Goal: Task Accomplishment & Management: Complete application form

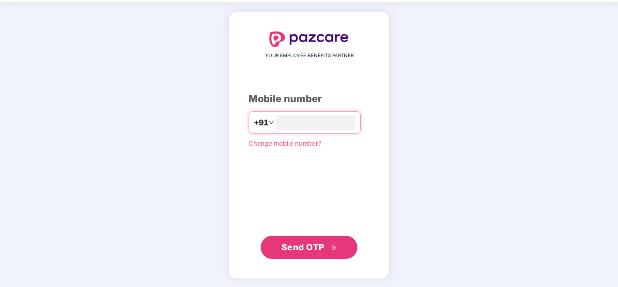
type input "**********"
click at [304, 251] on span "Send OTP" at bounding box center [303, 247] width 43 height 10
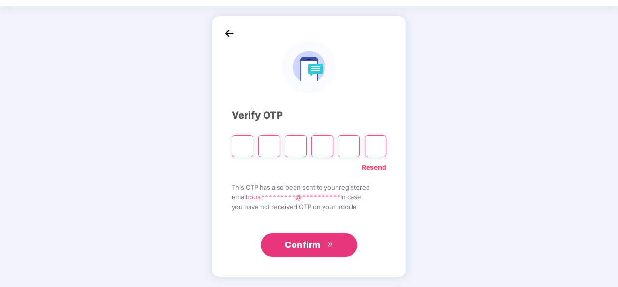
scroll to position [28, 0]
type input "*"
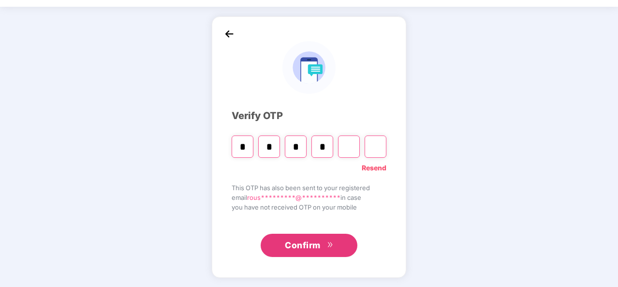
type input "*"
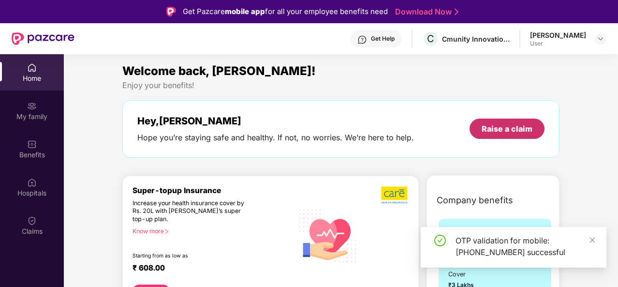
click at [489, 129] on div "Raise a claim" at bounding box center [507, 128] width 51 height 11
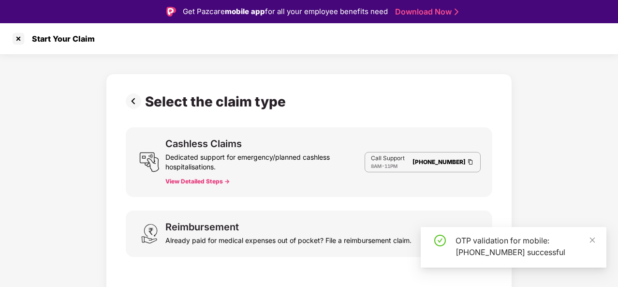
scroll to position [23, 0]
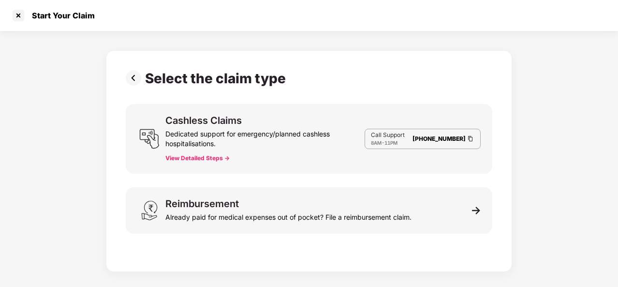
click at [198, 209] on div "Already paid for medical expenses out of pocket? File a reimbursement claim." at bounding box center [288, 215] width 246 height 14
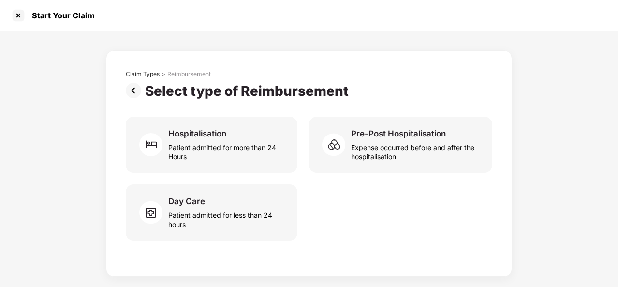
click at [380, 141] on div "Expense occurred before and after the hospitalisation" at bounding box center [416, 150] width 130 height 22
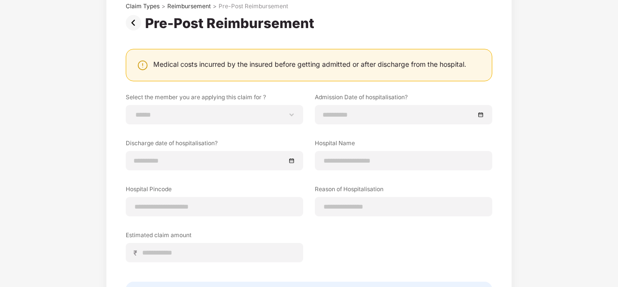
scroll to position [77, 0]
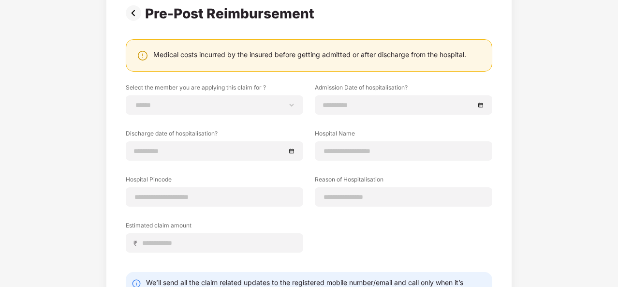
click at [185, 95] on div "**********" at bounding box center [215, 104] width 178 height 19
drag, startPoint x: 192, startPoint y: 105, endPoint x: 185, endPoint y: 94, distance: 12.4
click at [185, 95] on div "**********" at bounding box center [215, 104] width 178 height 19
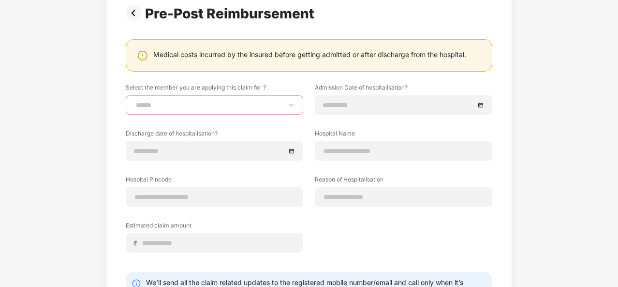
click at [232, 105] on select "**********" at bounding box center [214, 105] width 161 height 8
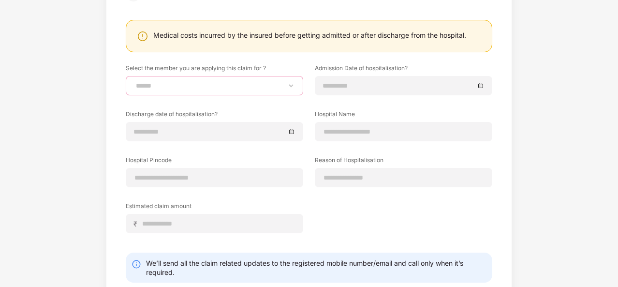
scroll to position [151, 0]
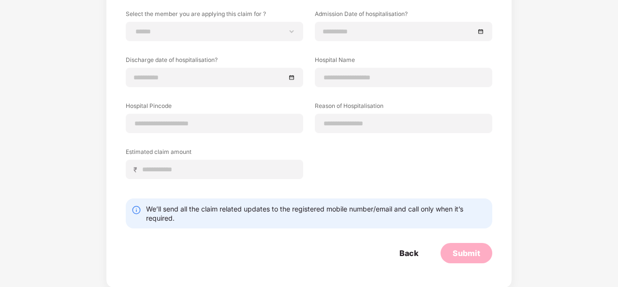
click at [413, 247] on form "**********" at bounding box center [309, 136] width 367 height 253
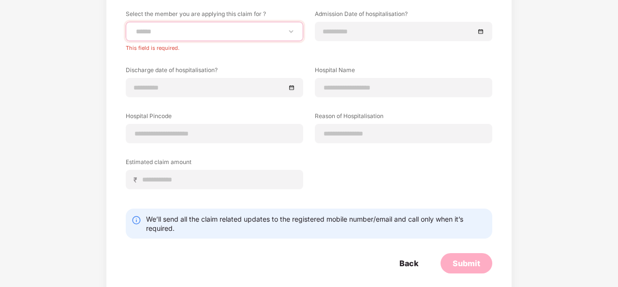
click at [168, 28] on select "**********" at bounding box center [214, 32] width 161 height 8
select select "**********"
click at [134, 28] on select "**********" at bounding box center [214, 32] width 161 height 8
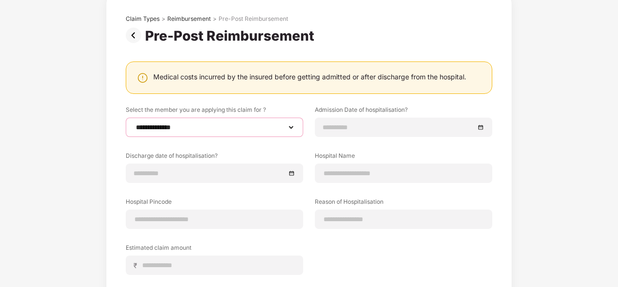
scroll to position [56, 0]
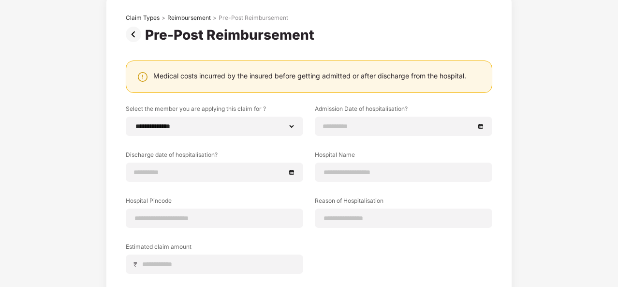
click at [345, 124] on input at bounding box center [399, 126] width 152 height 11
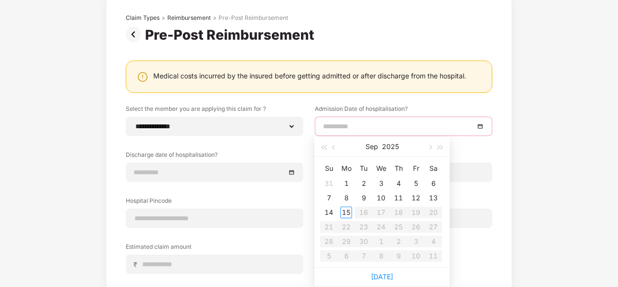
click at [331, 149] on button "button" at bounding box center [334, 146] width 11 height 19
type input "**********"
click at [410, 226] on div "22" at bounding box center [416, 227] width 12 height 12
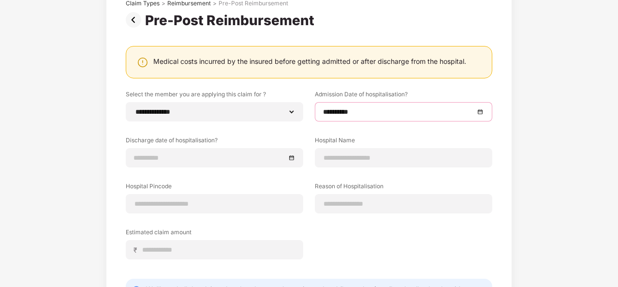
scroll to position [93, 0]
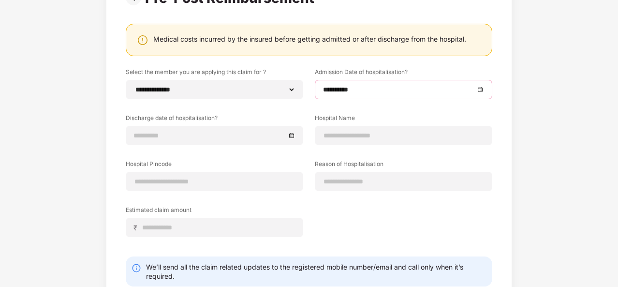
click at [144, 133] on input at bounding box center [210, 135] width 152 height 11
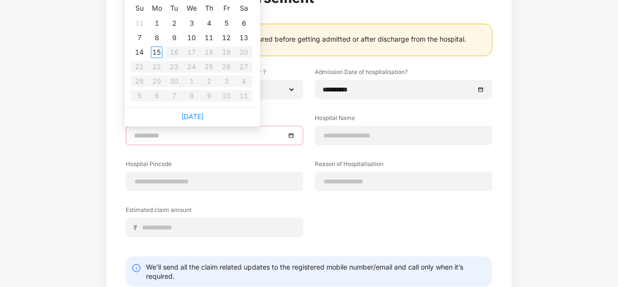
click at [526, 73] on div "**********" at bounding box center [309, 142] width 618 height 408
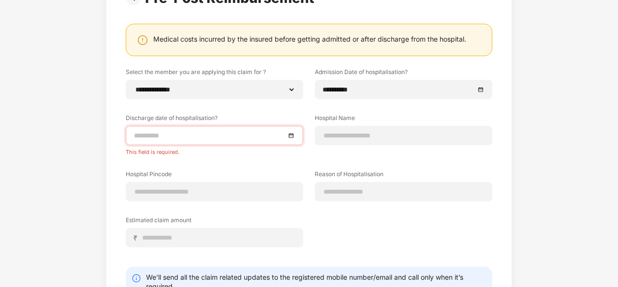
scroll to position [0, 0]
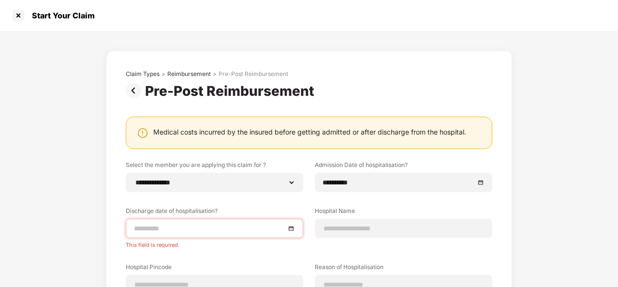
click at [133, 90] on img at bounding box center [135, 90] width 19 height 15
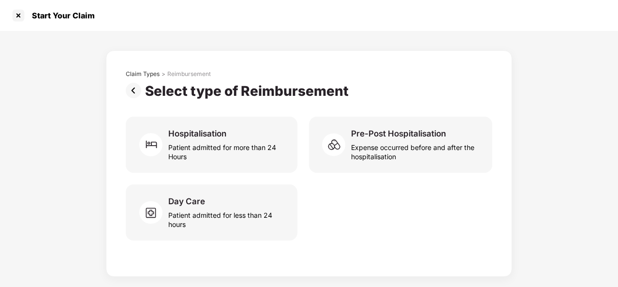
click at [411, 132] on div "Pre-Post Hospitalisation" at bounding box center [398, 133] width 95 height 11
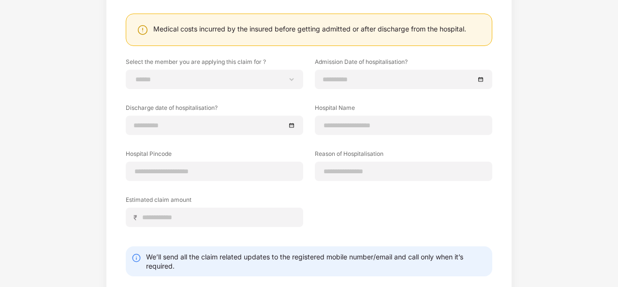
scroll to position [151, 0]
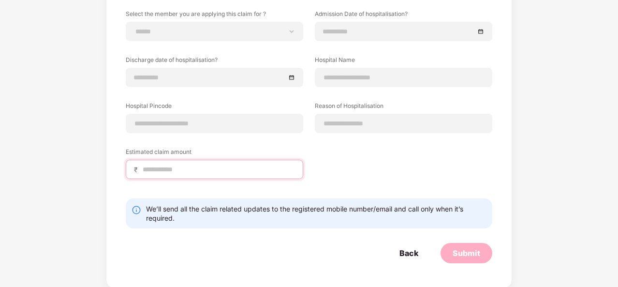
drag, startPoint x: 282, startPoint y: 137, endPoint x: 193, endPoint y: 171, distance: 95.2
click at [193, 171] on input at bounding box center [218, 169] width 153 height 10
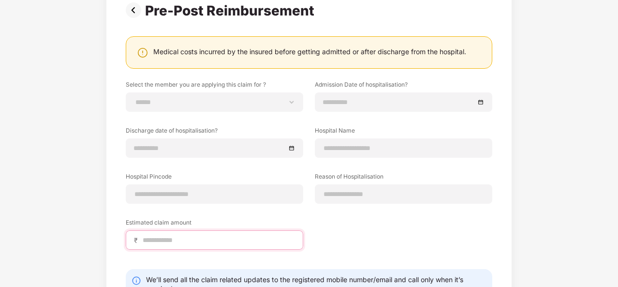
scroll to position [0, 0]
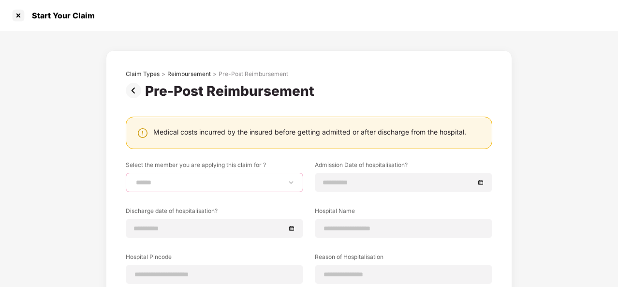
click at [166, 178] on select "**********" at bounding box center [214, 182] width 161 height 8
select select "**********"
click at [134, 178] on select "**********" at bounding box center [214, 182] width 161 height 8
click at [327, 185] on input at bounding box center [399, 182] width 152 height 11
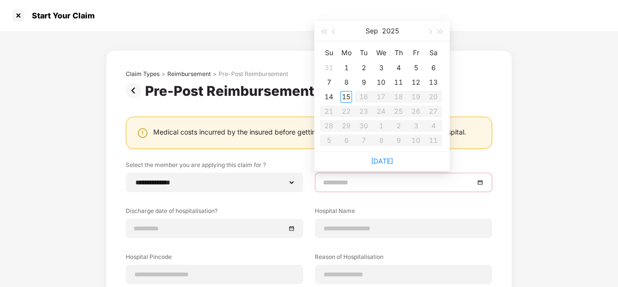
click at [333, 32] on span "button" at bounding box center [334, 32] width 5 height 5
type input "**********"
click at [416, 113] on div "22" at bounding box center [416, 111] width 12 height 12
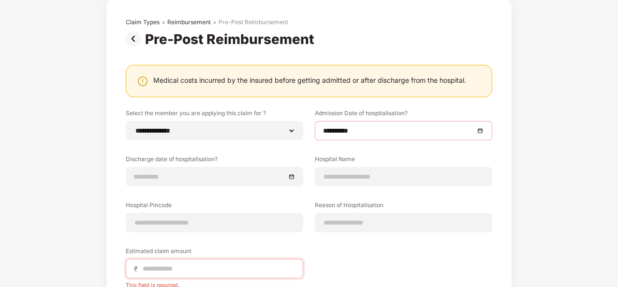
scroll to position [52, 0]
click at [146, 176] on input at bounding box center [210, 176] width 152 height 11
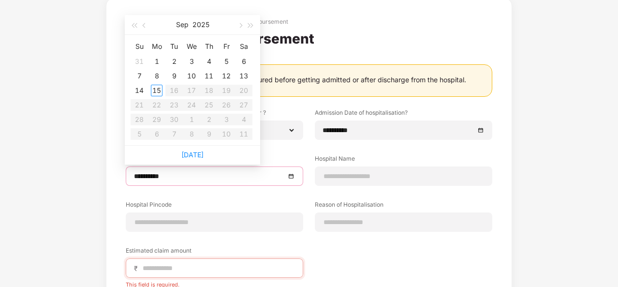
type input "**********"
click at [144, 26] on span "button" at bounding box center [145, 25] width 5 height 5
type input "**********"
click at [137, 118] on div "24" at bounding box center [140, 120] width 12 height 12
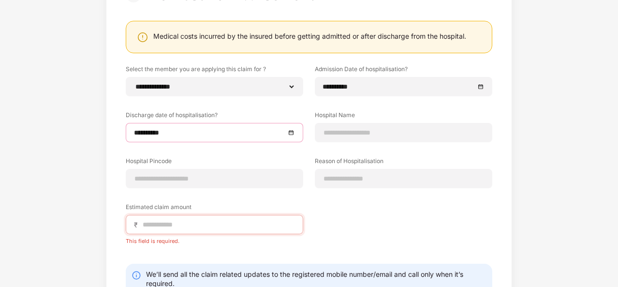
scroll to position [97, 0]
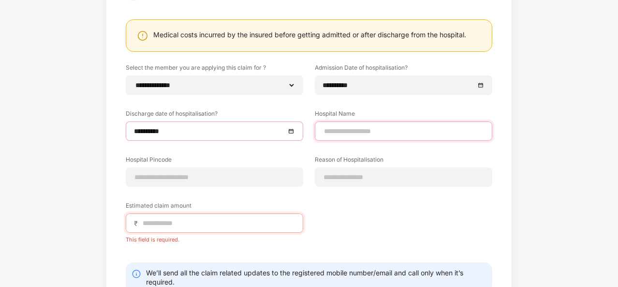
click at [359, 126] on input at bounding box center [403, 131] width 161 height 10
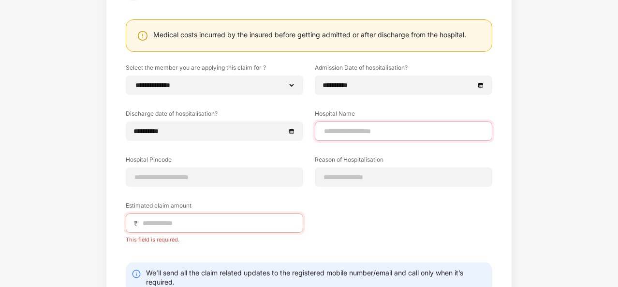
type input "**********"
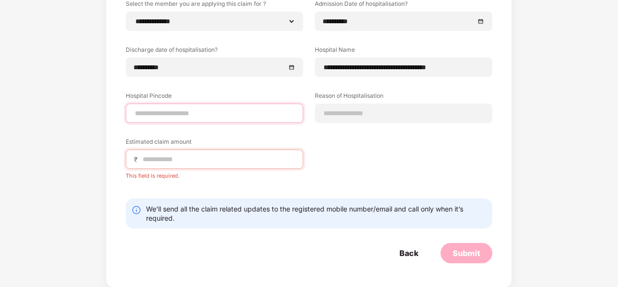
click at [167, 115] on input at bounding box center [214, 113] width 161 height 10
type input "******"
select select "*****"
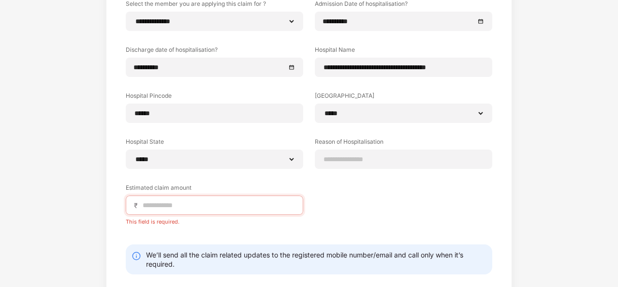
click at [323, 109] on select "**********" at bounding box center [404, 113] width 162 height 8
click at [359, 158] on input at bounding box center [403, 159] width 161 height 10
type input "**********"
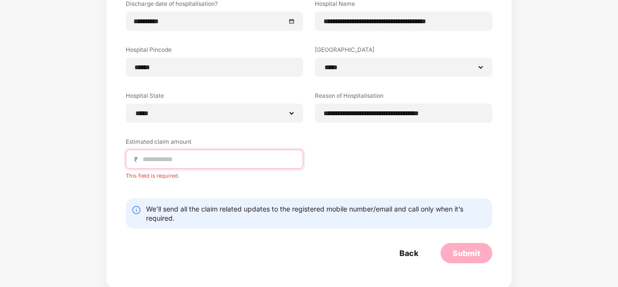
click at [160, 160] on input at bounding box center [218, 159] width 153 height 10
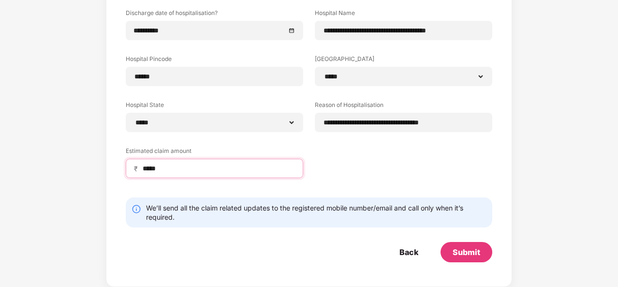
scroll to position [197, 0]
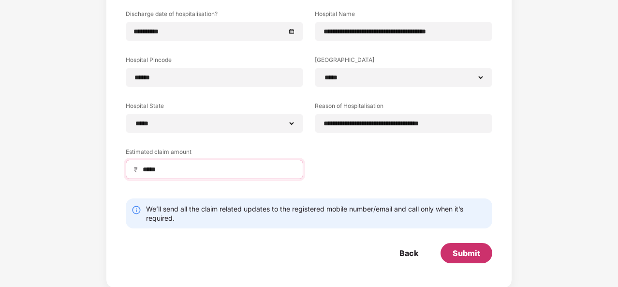
type input "*****"
click at [461, 251] on div "Submit" at bounding box center [467, 253] width 28 height 11
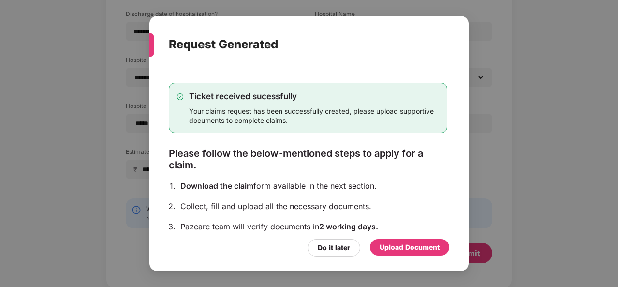
click at [406, 251] on div "Upload Document" at bounding box center [410, 247] width 60 height 11
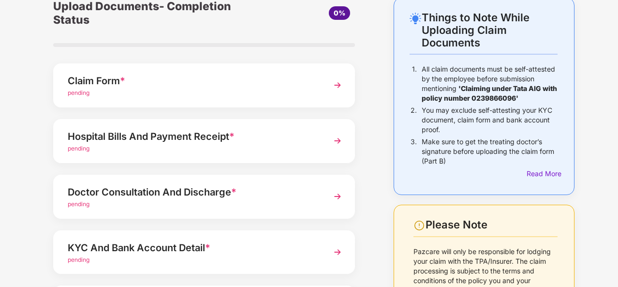
scroll to position [53, 0]
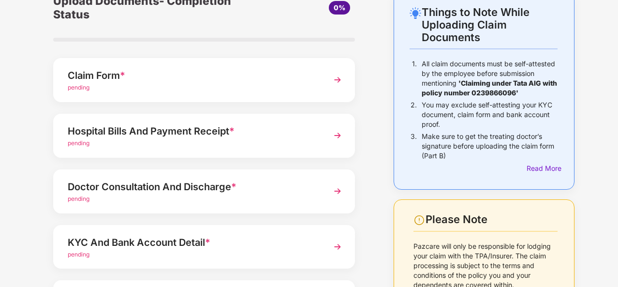
click at [84, 76] on div "Claim Form *" at bounding box center [193, 75] width 250 height 15
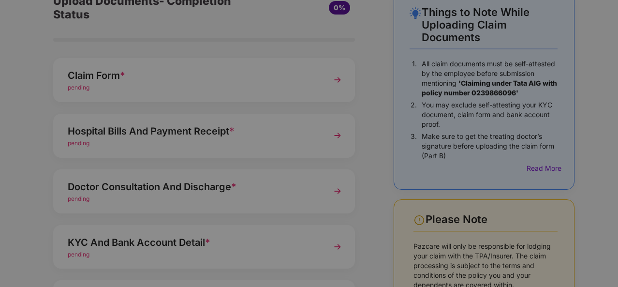
scroll to position [0, 0]
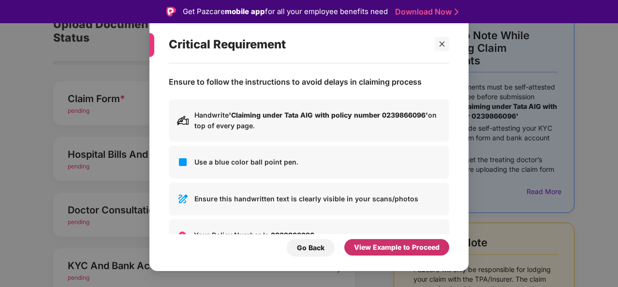
click at [403, 248] on div "View Example to Proceed" at bounding box center [397, 247] width 86 height 11
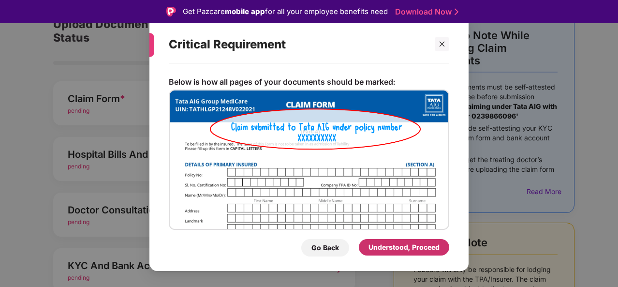
click at [391, 248] on div "Understood, Proceed" at bounding box center [404, 247] width 71 height 11
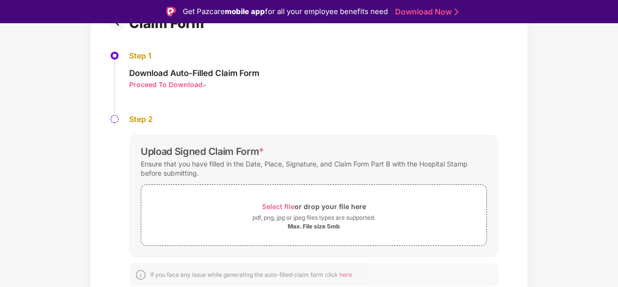
scroll to position [23, 0]
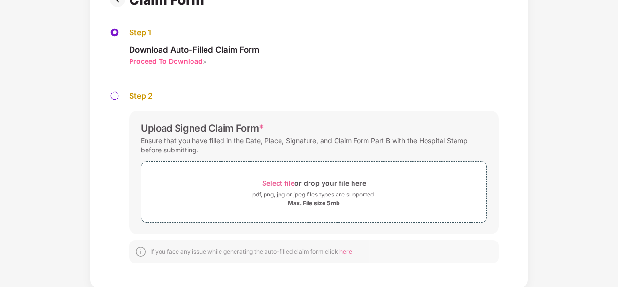
click at [443, 78] on div "Step 1 Download Auto-Filled Claim Form Proceed To Download >" at bounding box center [309, 59] width 399 height 63
click at [277, 183] on span "Select file" at bounding box center [278, 183] width 32 height 8
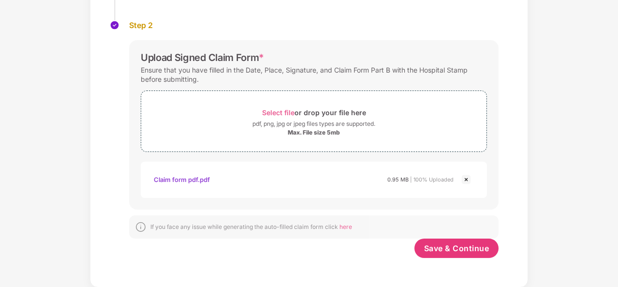
scroll to position [156, 0]
click at [464, 246] on span "Save & Continue" at bounding box center [456, 248] width 65 height 11
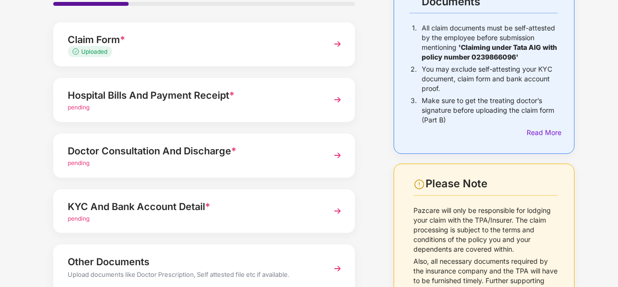
scroll to position [154, 0]
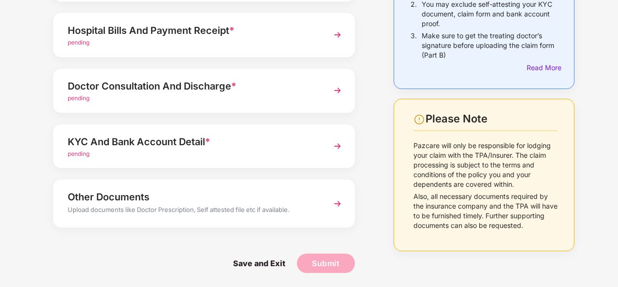
click at [77, 153] on span "pending" at bounding box center [79, 153] width 22 height 7
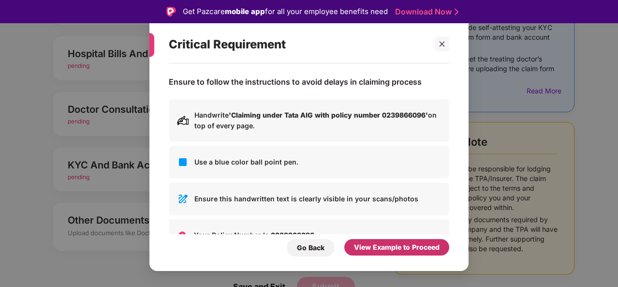
click at [394, 249] on div "View Example to Proceed" at bounding box center [397, 247] width 86 height 11
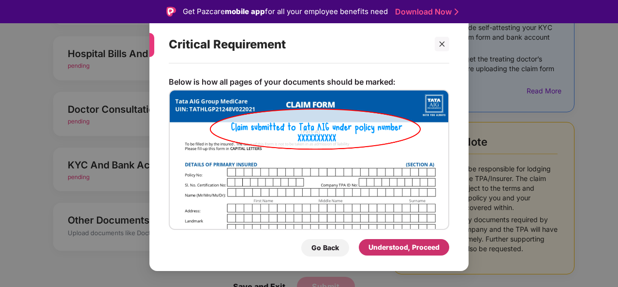
click at [391, 247] on div "Understood, Proceed" at bounding box center [404, 247] width 71 height 11
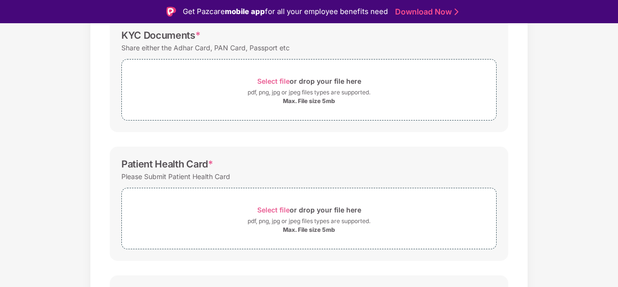
scroll to position [108, 0]
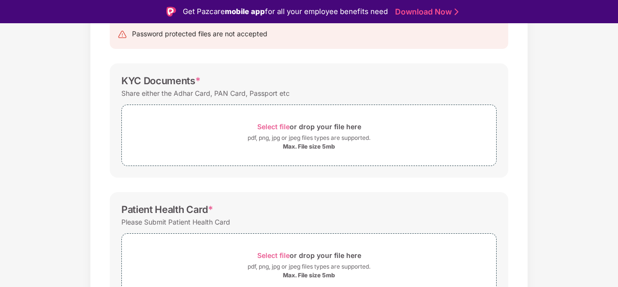
click at [274, 128] on span "Select file" at bounding box center [273, 126] width 32 height 8
click at [381, 92] on div "Share either the Adhar Card, PAN Card, Passport etc" at bounding box center [308, 93] width 375 height 13
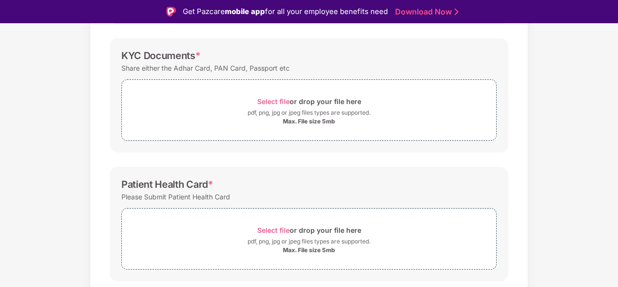
scroll to position [134, 0]
click at [281, 100] on span "Select file" at bounding box center [273, 101] width 32 height 8
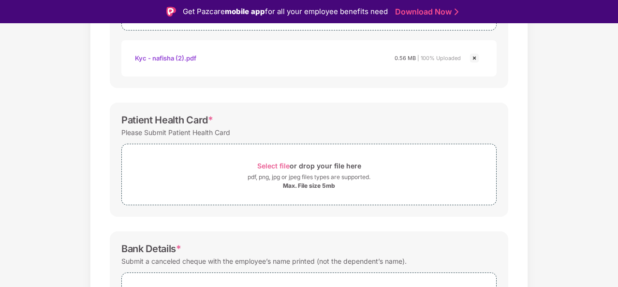
scroll to position [246, 0]
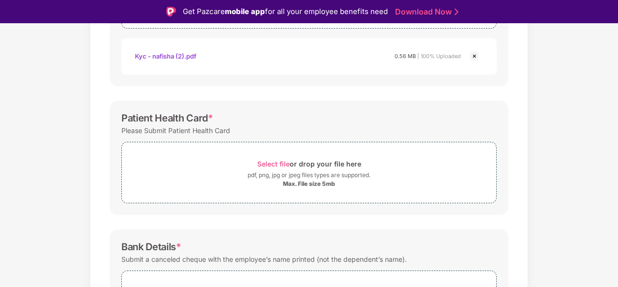
click at [272, 161] on span "Select file" at bounding box center [273, 164] width 32 height 8
click at [278, 163] on span "Select file" at bounding box center [273, 164] width 32 height 8
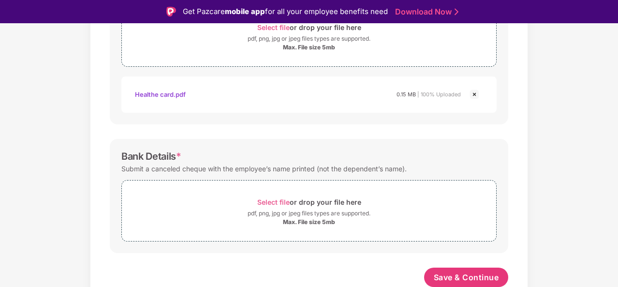
scroll to position [382, 0]
click at [275, 201] on span "Select file" at bounding box center [273, 202] width 32 height 8
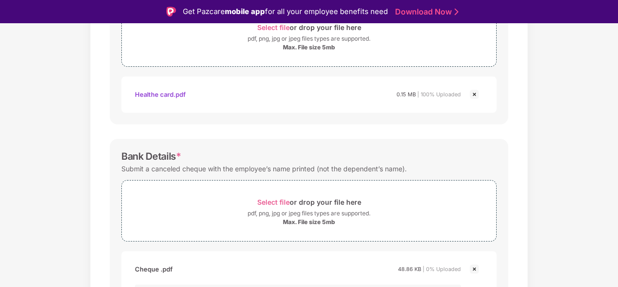
scroll to position [439, 0]
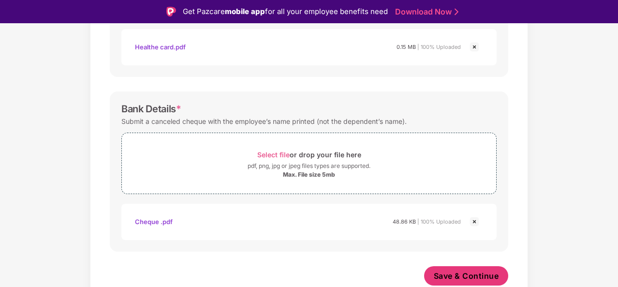
click at [473, 274] on span "Save & Continue" at bounding box center [466, 275] width 65 height 11
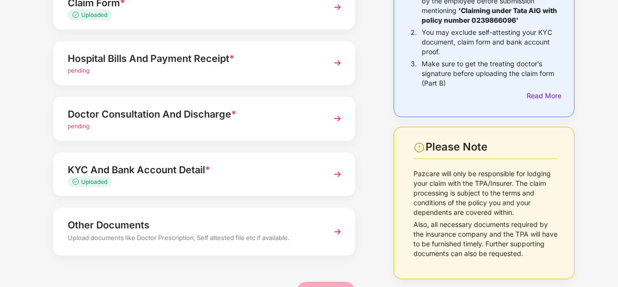
scroll to position [0, 0]
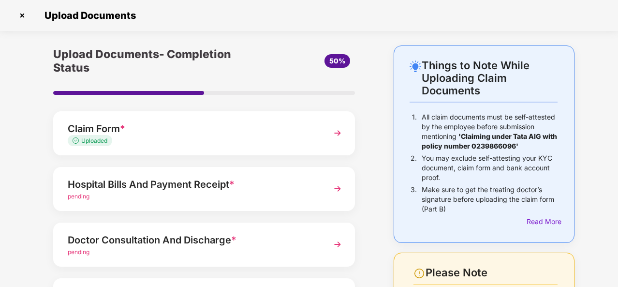
click at [80, 197] on span "pending" at bounding box center [79, 196] width 22 height 7
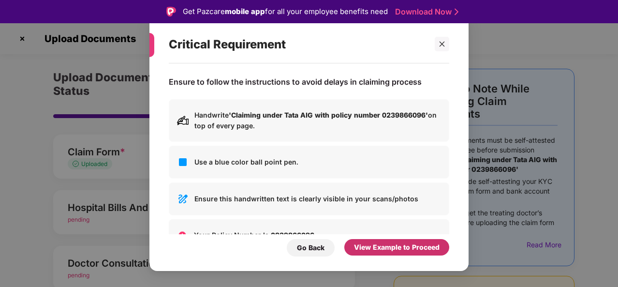
click at [404, 246] on div "View Example to Proceed" at bounding box center [397, 247] width 86 height 11
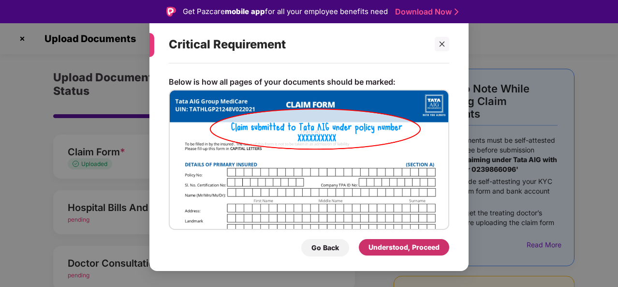
click at [404, 246] on div "Understood, Proceed" at bounding box center [404, 247] width 71 height 11
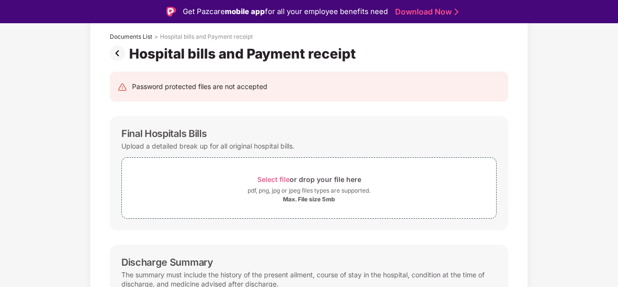
scroll to position [57, 0]
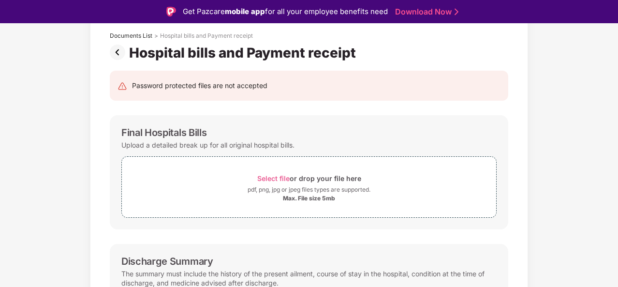
click at [280, 175] on span "Select file" at bounding box center [273, 178] width 32 height 8
click at [272, 178] on span "Select file" at bounding box center [273, 178] width 32 height 8
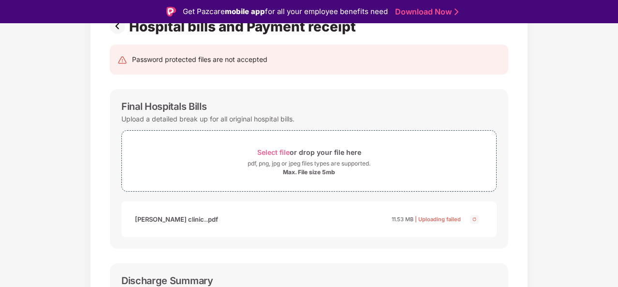
scroll to position [83, 0]
click at [279, 150] on span "Select file" at bounding box center [273, 152] width 32 height 8
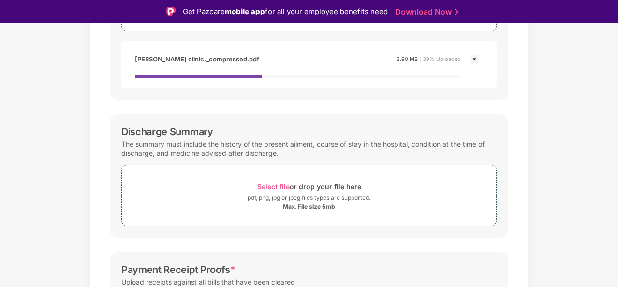
scroll to position [246, 0]
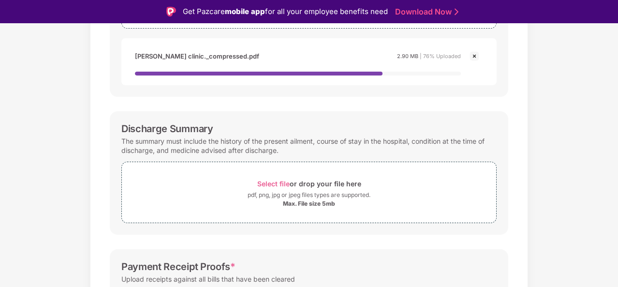
click at [279, 181] on span "Select file" at bounding box center [273, 183] width 32 height 8
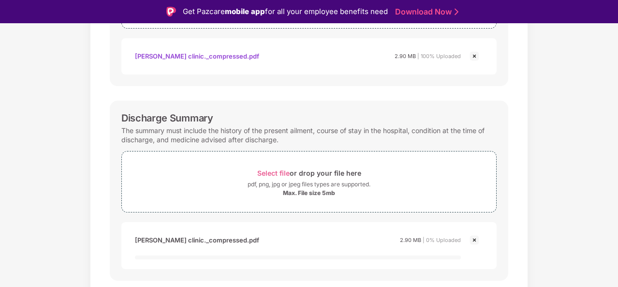
scroll to position [402, 0]
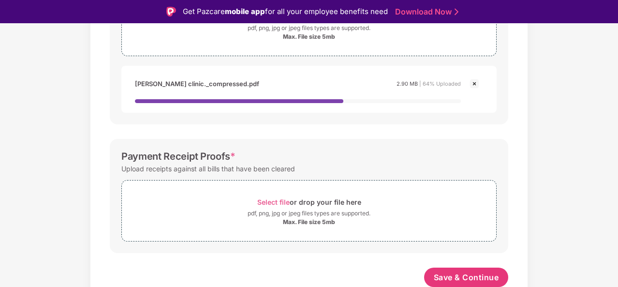
click at [277, 199] on span "Select file" at bounding box center [273, 202] width 32 height 8
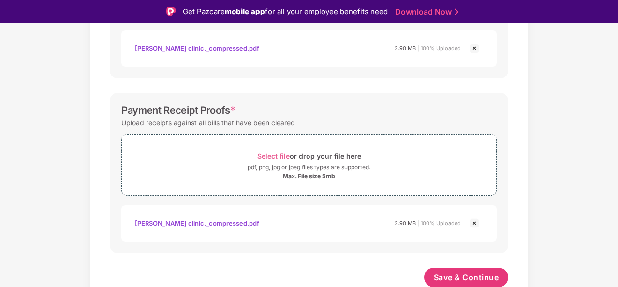
scroll to position [437, 0]
click at [449, 278] on span "Save & Continue" at bounding box center [466, 277] width 65 height 11
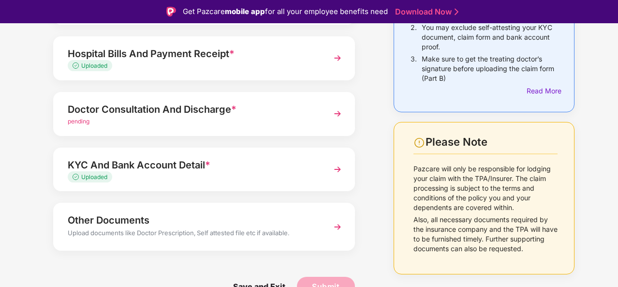
scroll to position [23, 0]
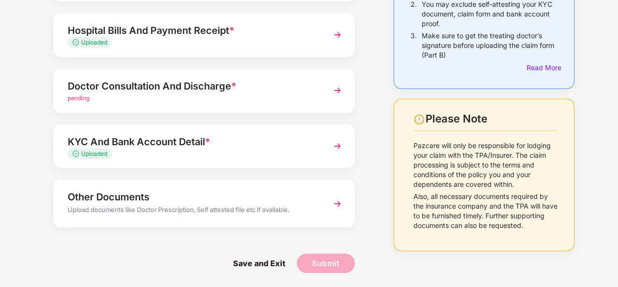
click at [119, 195] on div "Other Documents" at bounding box center [193, 196] width 250 height 15
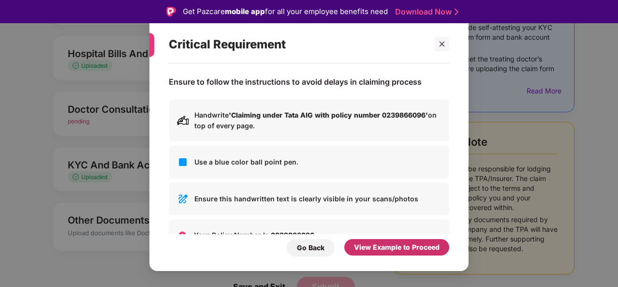
click at [376, 250] on div "View Example to Proceed" at bounding box center [397, 247] width 86 height 11
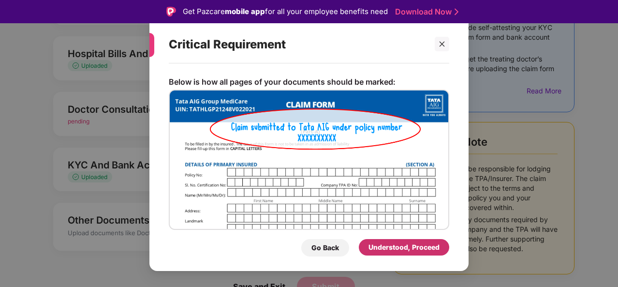
click at [409, 244] on div "Understood, Proceed" at bounding box center [404, 247] width 71 height 11
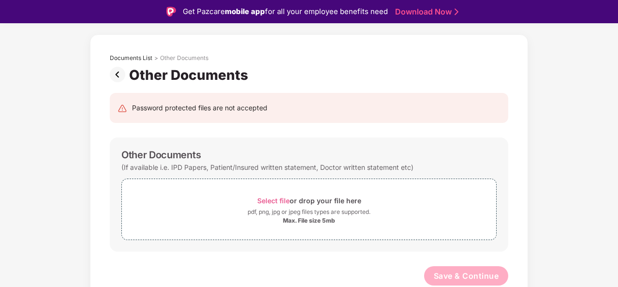
scroll to position [33, 0]
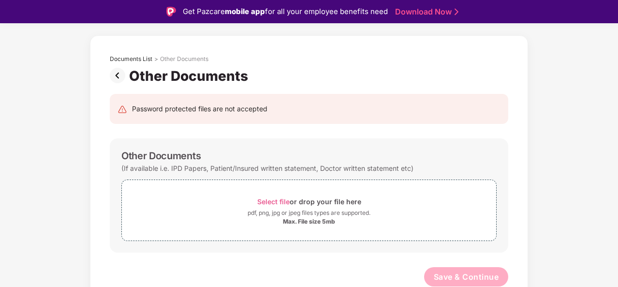
click at [276, 199] on span "Select file" at bounding box center [273, 201] width 32 height 8
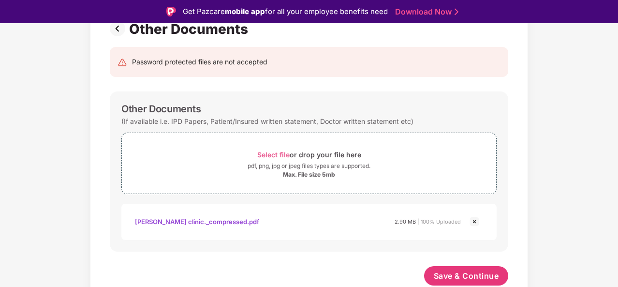
scroll to position [79, 0]
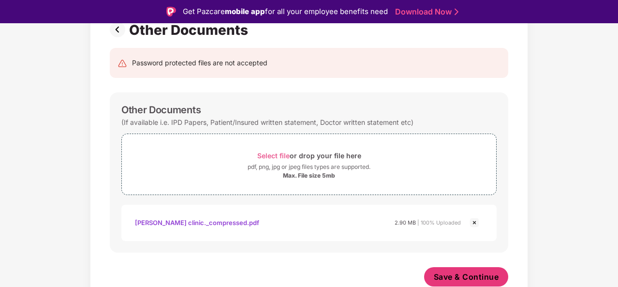
click at [457, 273] on span "Save & Continue" at bounding box center [466, 276] width 65 height 11
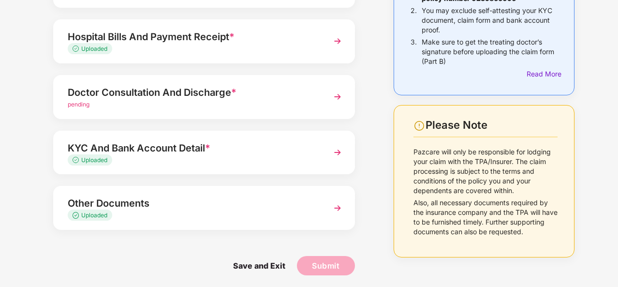
scroll to position [150, 0]
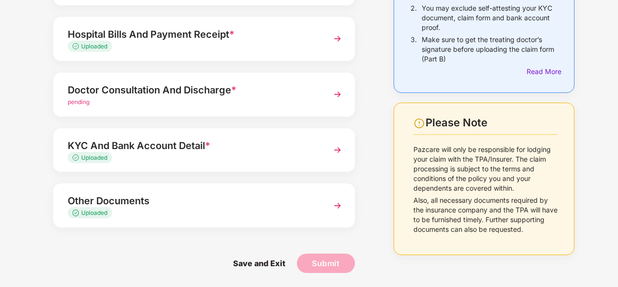
click at [252, 266] on span "Save and Exit" at bounding box center [259, 262] width 72 height 19
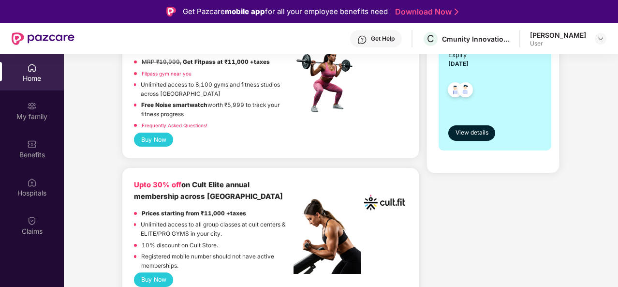
scroll to position [445, 0]
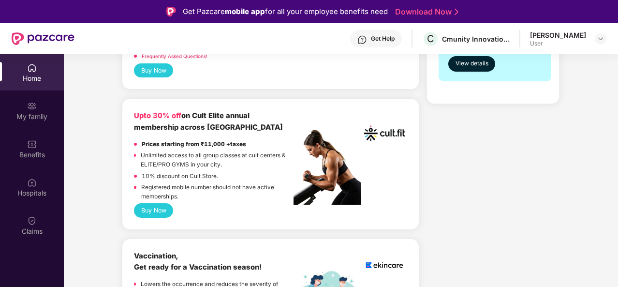
click at [39, 219] on div "Claims" at bounding box center [32, 225] width 64 height 36
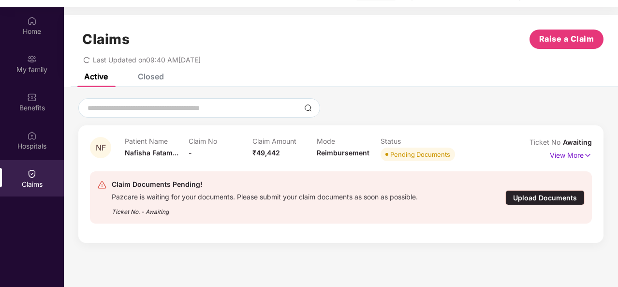
scroll to position [54, 0]
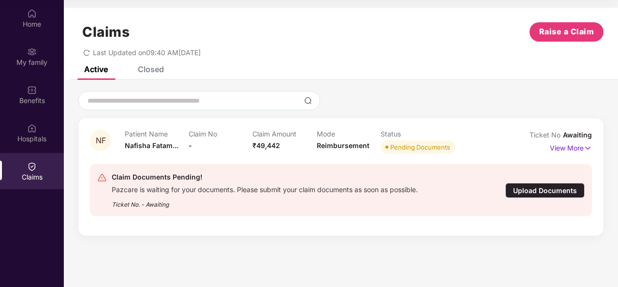
click at [572, 149] on p "View More" at bounding box center [571, 146] width 42 height 13
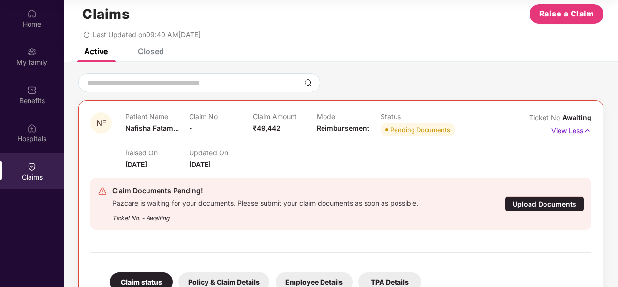
scroll to position [0, 0]
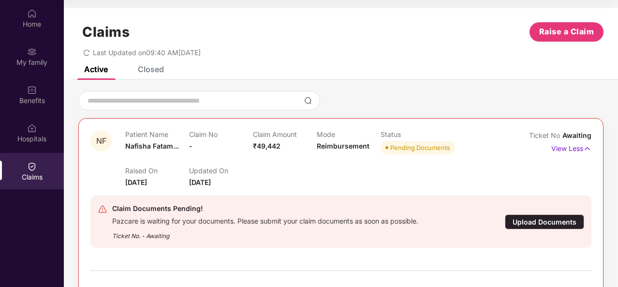
click at [159, 74] on div "Closed" at bounding box center [151, 69] width 26 height 10
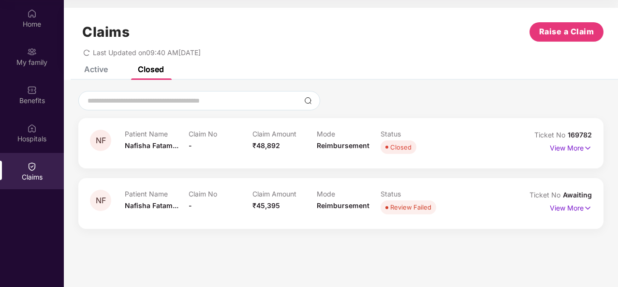
click at [94, 73] on div "Active" at bounding box center [96, 69] width 24 height 10
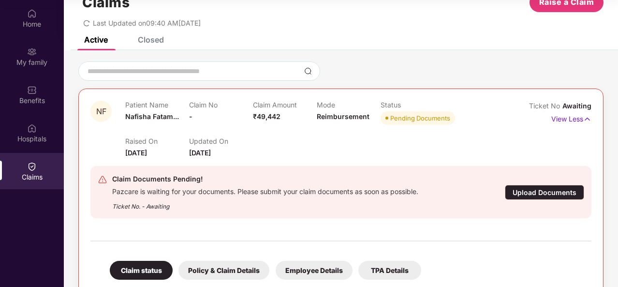
scroll to position [32, 0]
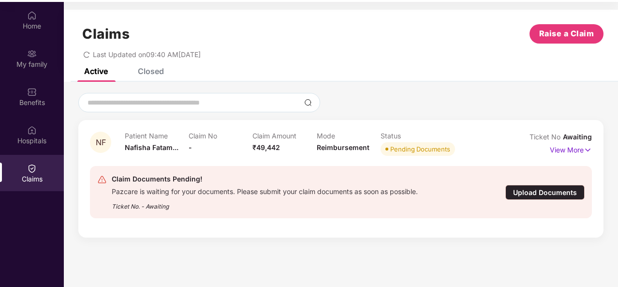
scroll to position [54, 0]
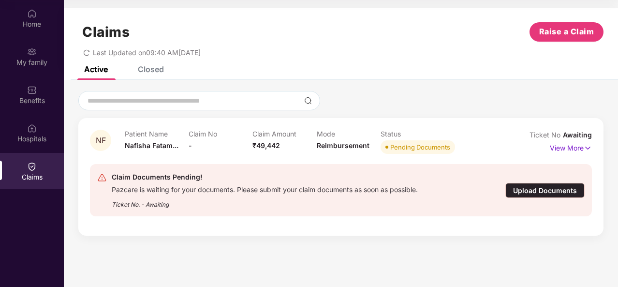
click at [565, 147] on p "View More" at bounding box center [571, 146] width 42 height 13
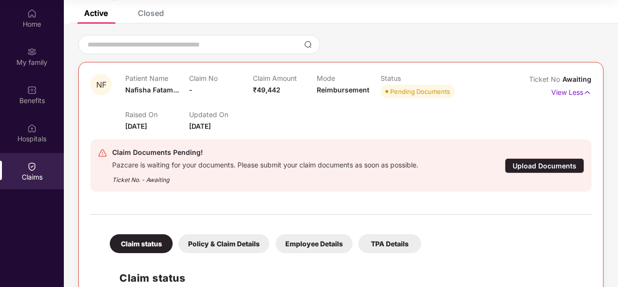
scroll to position [59, 0]
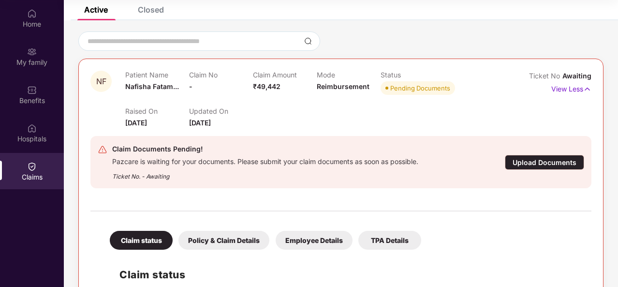
click at [523, 165] on div "Upload Documents" at bounding box center [544, 162] width 79 height 15
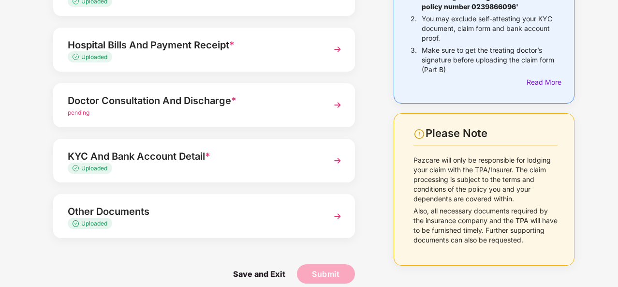
scroll to position [140, 0]
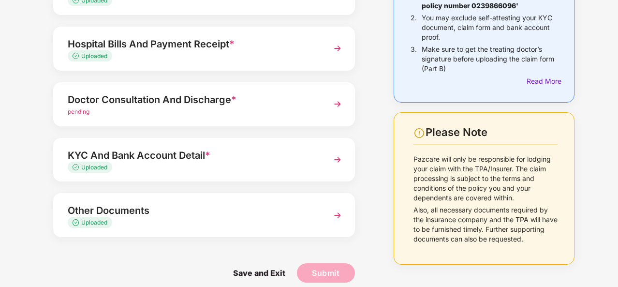
click at [77, 111] on span "pending" at bounding box center [79, 111] width 22 height 7
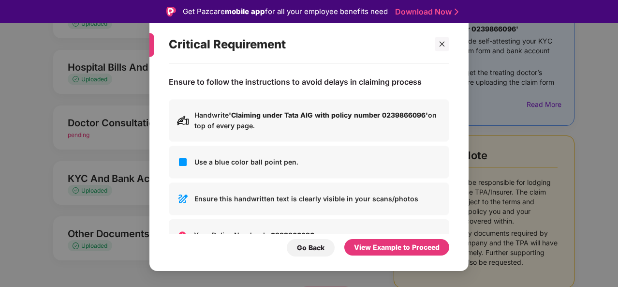
click at [56, 150] on div "Critical Requirement Ensure to follow the instructions to avoid delays in claim…" at bounding box center [309, 143] width 618 height 287
click at [442, 45] on icon "close" at bounding box center [442, 44] width 5 height 5
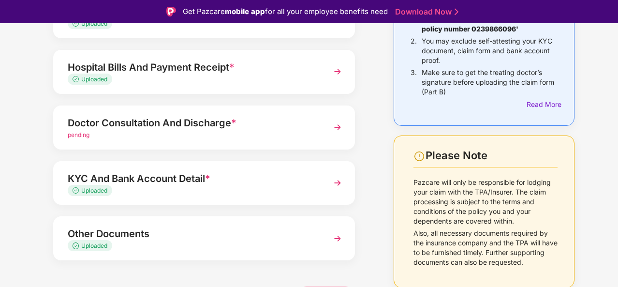
scroll to position [150, 0]
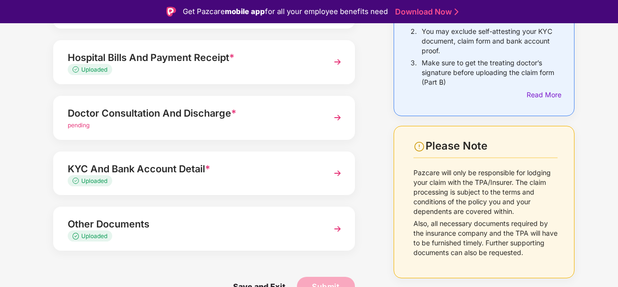
click at [337, 115] on img at bounding box center [337, 117] width 17 height 17
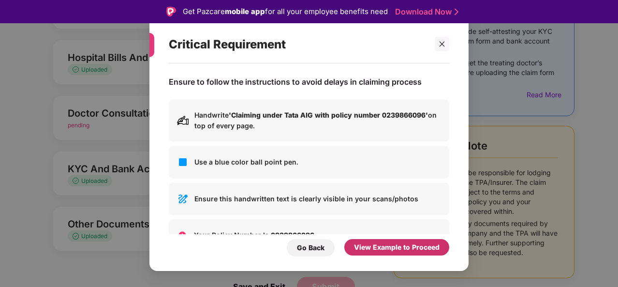
click at [370, 247] on div "View Example to Proceed" at bounding box center [397, 247] width 86 height 11
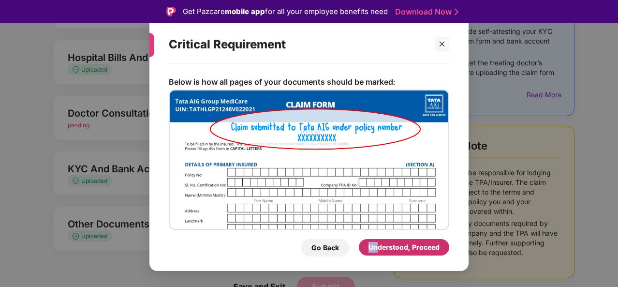
drag, startPoint x: 370, startPoint y: 247, endPoint x: 377, endPoint y: 248, distance: 7.8
click at [377, 248] on div "Understood, Proceed" at bounding box center [404, 247] width 71 height 11
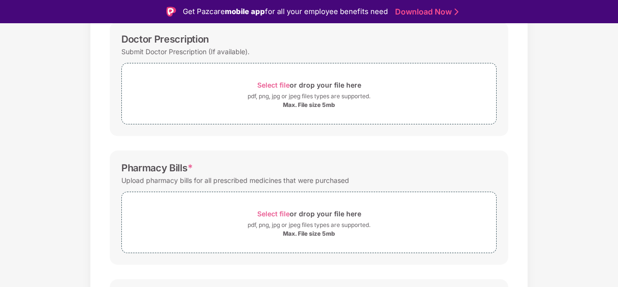
click at [262, 96] on div "pdf, png, jpg or jpeg files types are supported." at bounding box center [309, 96] width 123 height 10
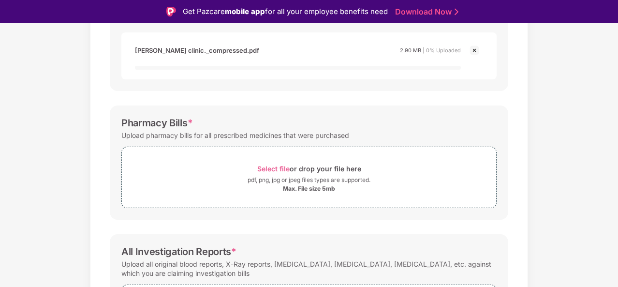
scroll to position [256, 0]
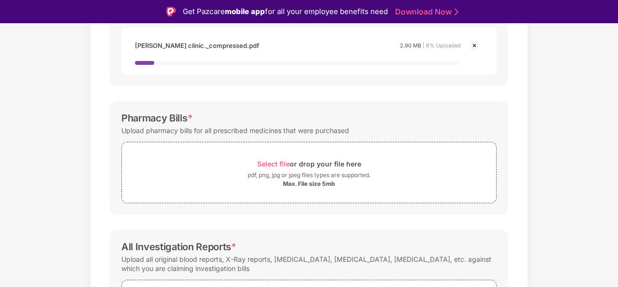
click at [268, 162] on span "Select file" at bounding box center [273, 164] width 32 height 8
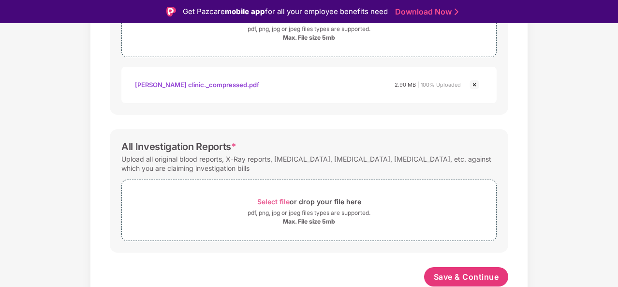
scroll to position [391, 0]
click at [280, 201] on span "Select file" at bounding box center [273, 202] width 32 height 8
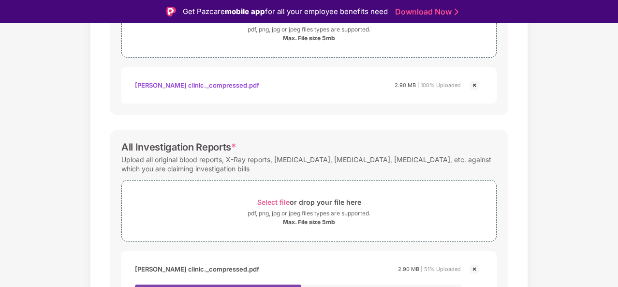
scroll to position [448, 0]
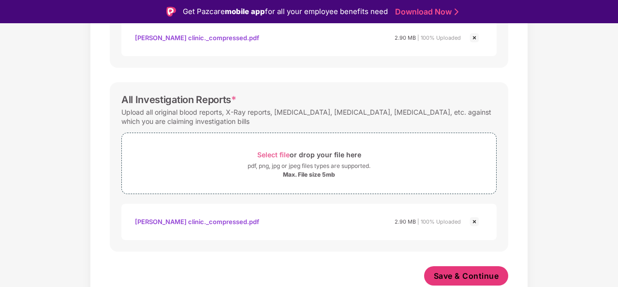
click at [459, 273] on span "Save & Continue" at bounding box center [466, 275] width 65 height 11
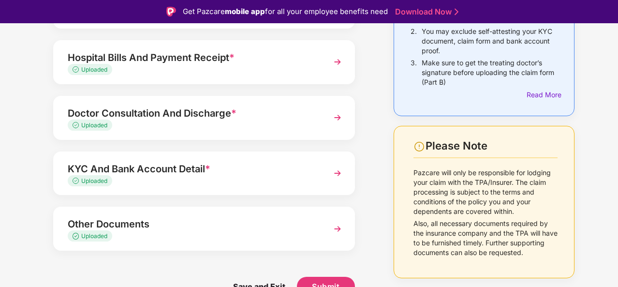
scroll to position [23, 0]
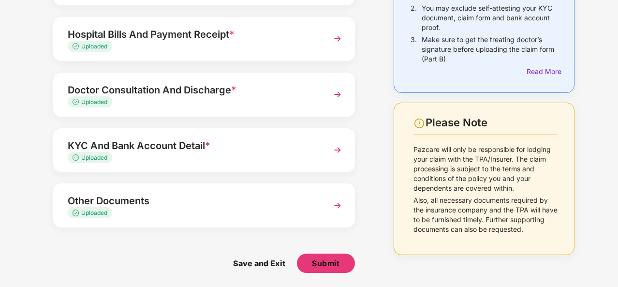
click at [334, 263] on span "Submit" at bounding box center [326, 263] width 28 height 11
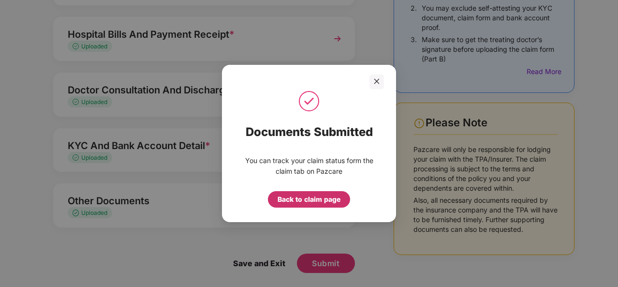
click at [321, 202] on div "Back to claim page" at bounding box center [309, 199] width 63 height 11
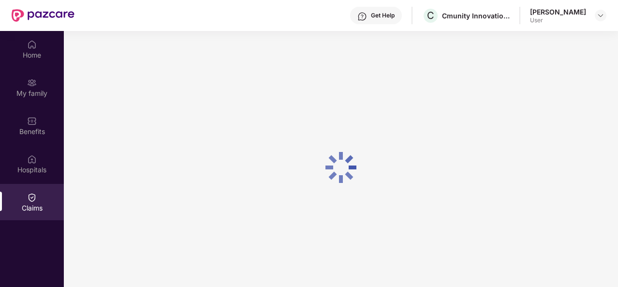
scroll to position [0, 0]
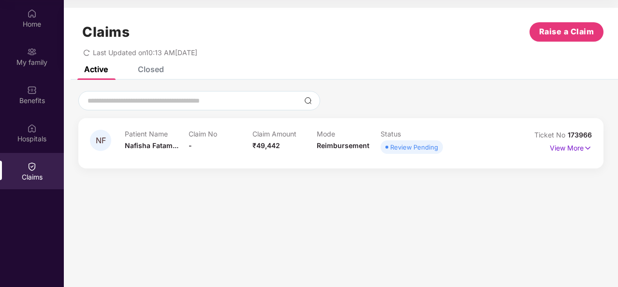
click at [576, 149] on p "View More" at bounding box center [571, 146] width 42 height 13
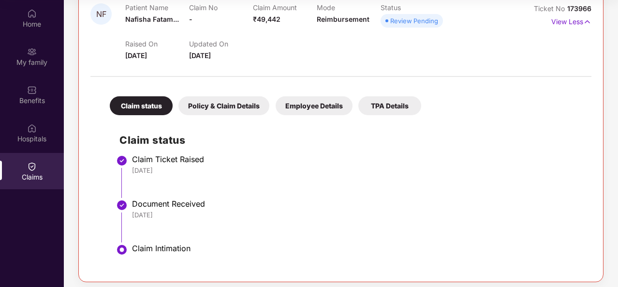
scroll to position [131, 0]
